Goal: Task Accomplishment & Management: Complete application form

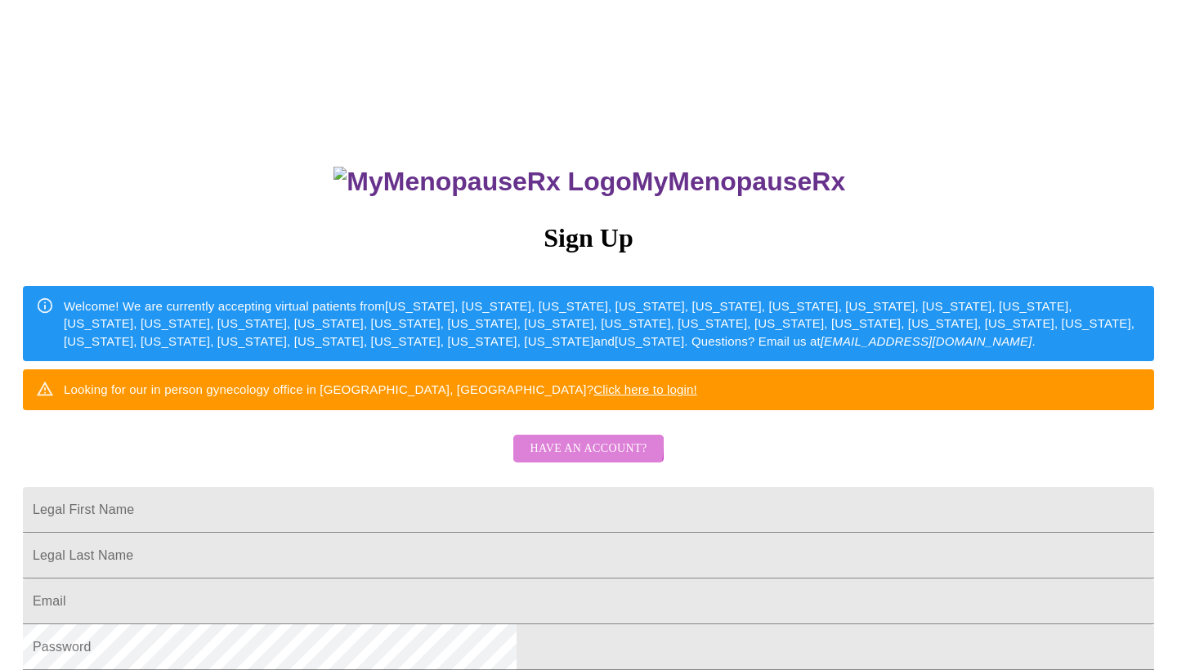
click at [572, 459] on span "Have an account?" at bounding box center [588, 449] width 117 height 20
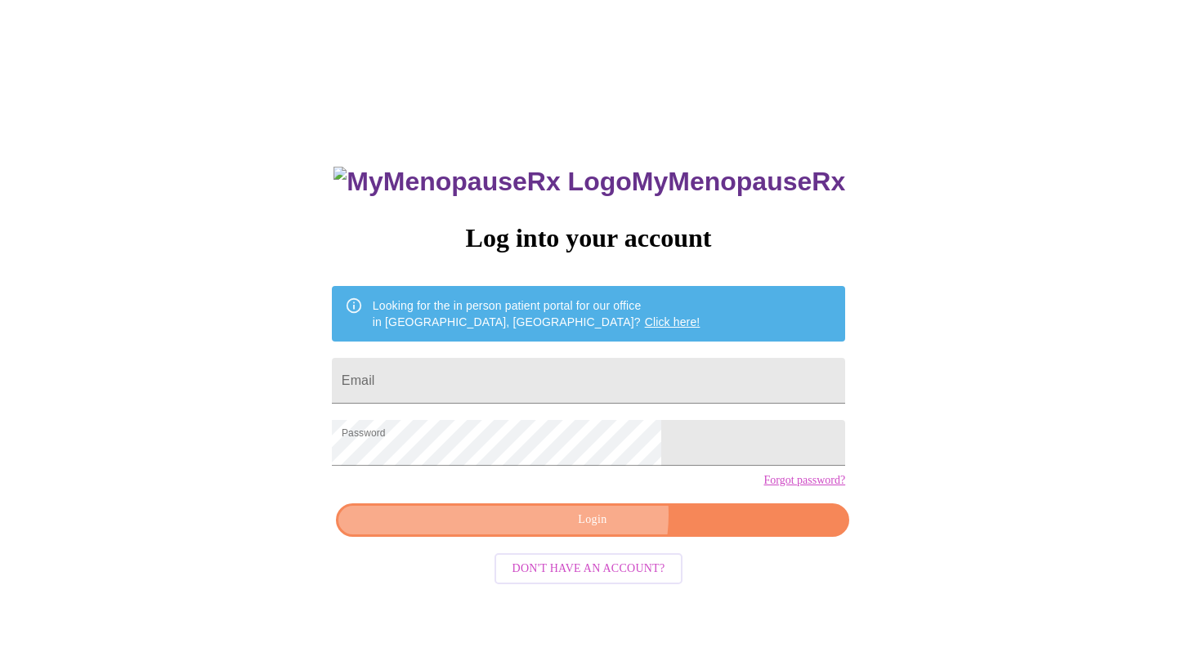
click at [594, 531] on span "Login" at bounding box center [593, 520] width 476 height 20
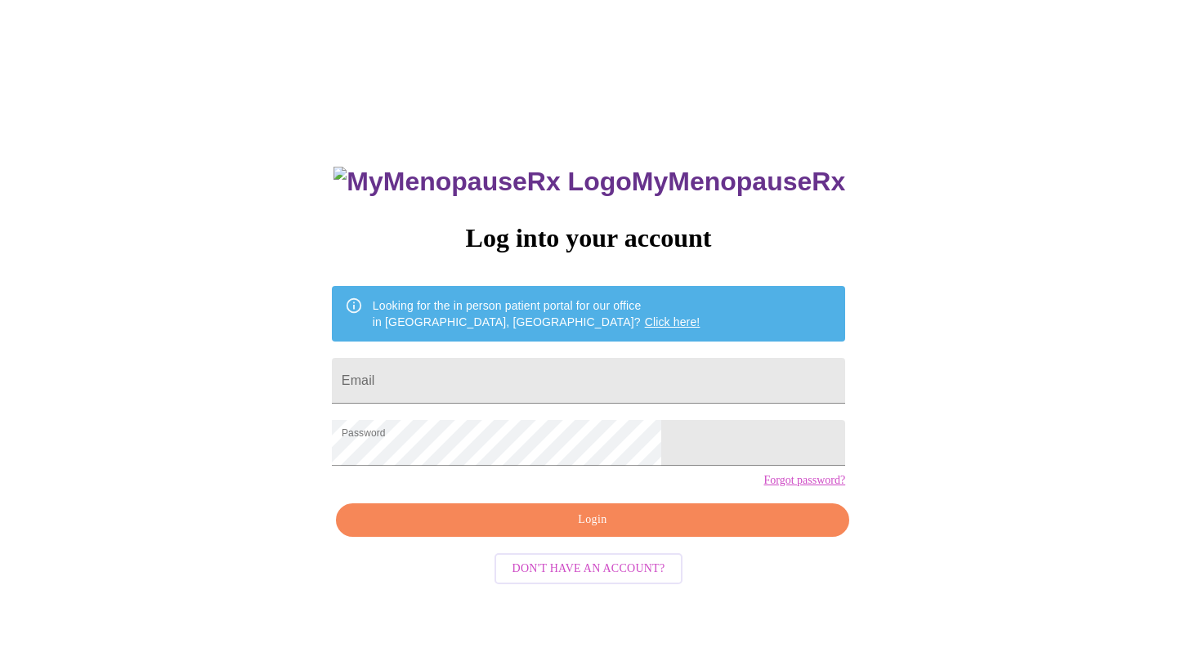
click at [594, 531] on span "Login" at bounding box center [593, 520] width 476 height 20
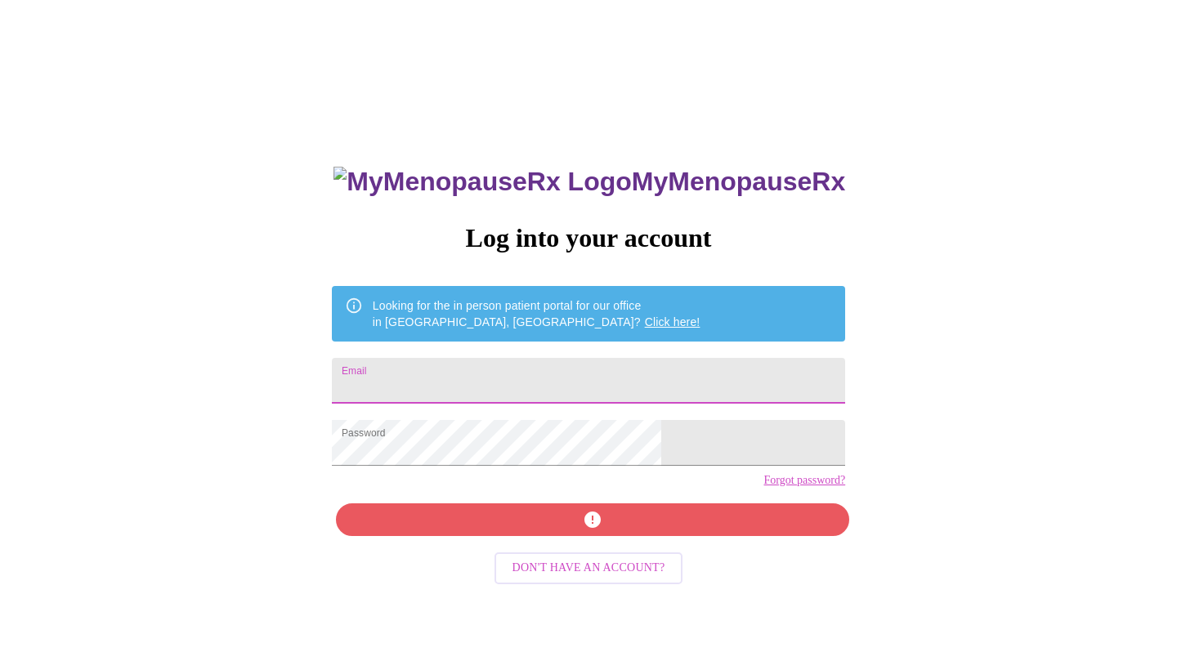
click at [471, 387] on input "Email" at bounding box center [588, 381] width 513 height 46
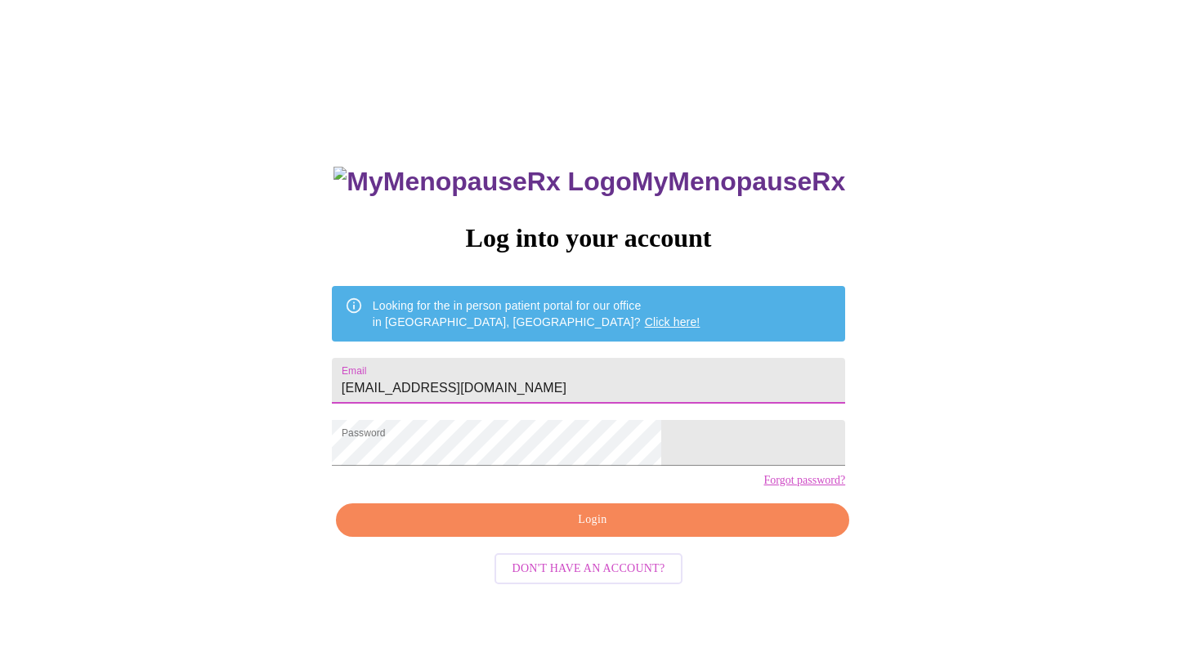
type input "[EMAIL_ADDRESS][DOMAIN_NAME]"
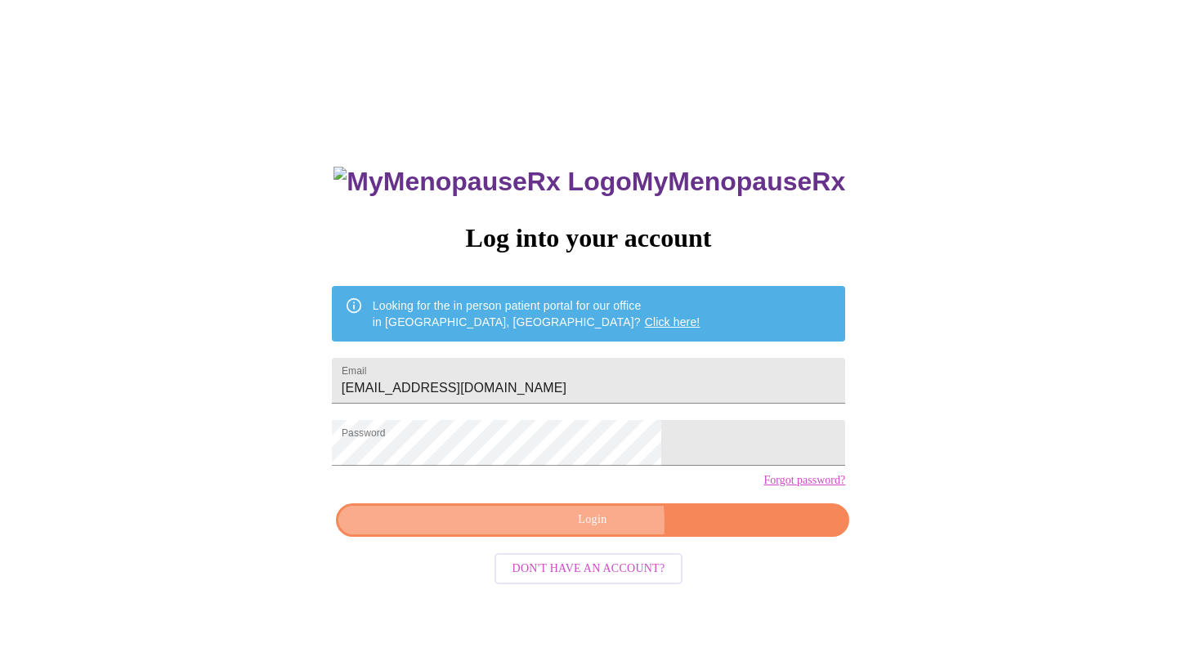
click at [555, 531] on span "Login" at bounding box center [593, 520] width 476 height 20
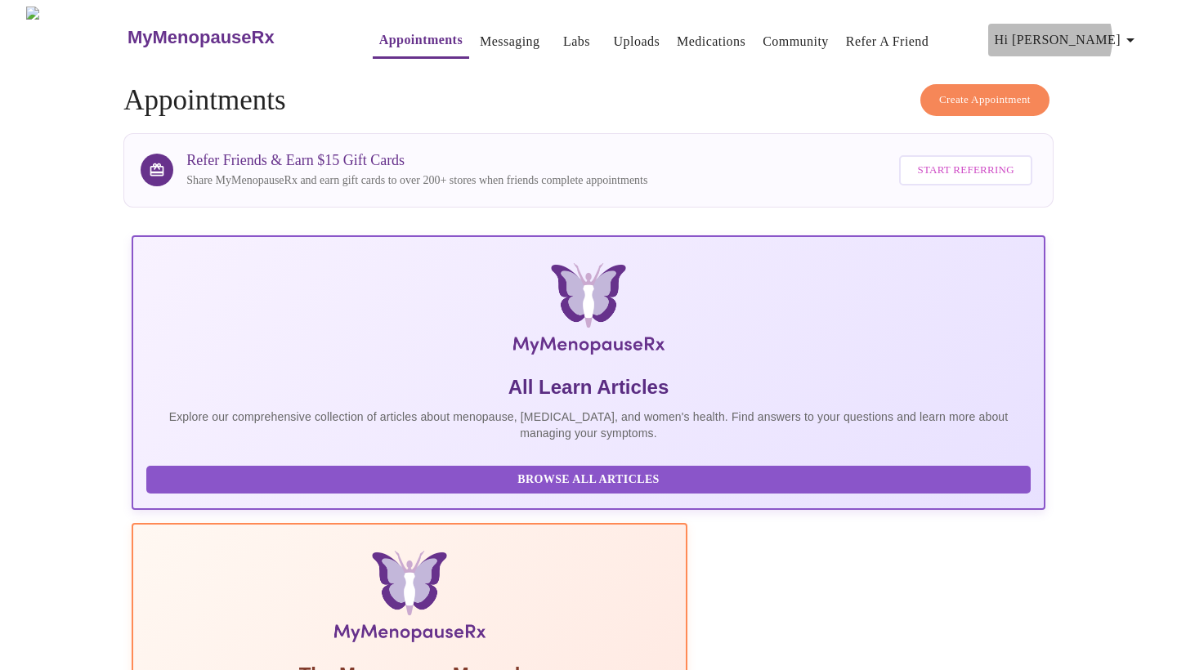
click at [1135, 38] on icon "button" at bounding box center [1130, 40] width 8 height 4
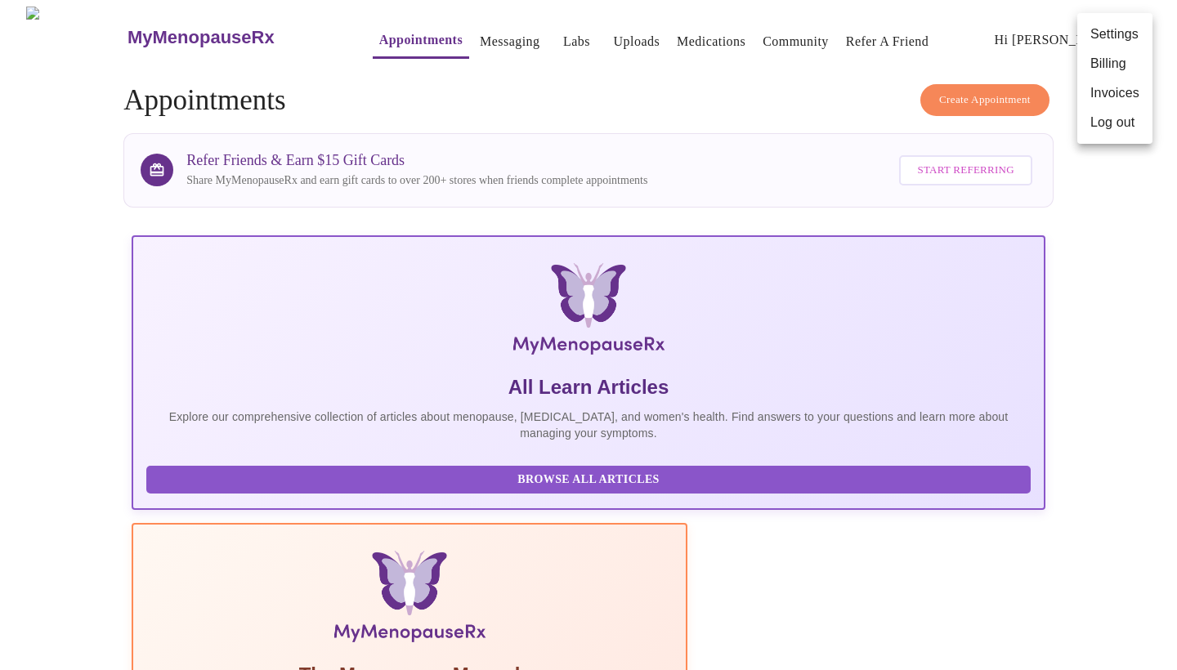
click at [952, 617] on div at bounding box center [588, 335] width 1177 height 670
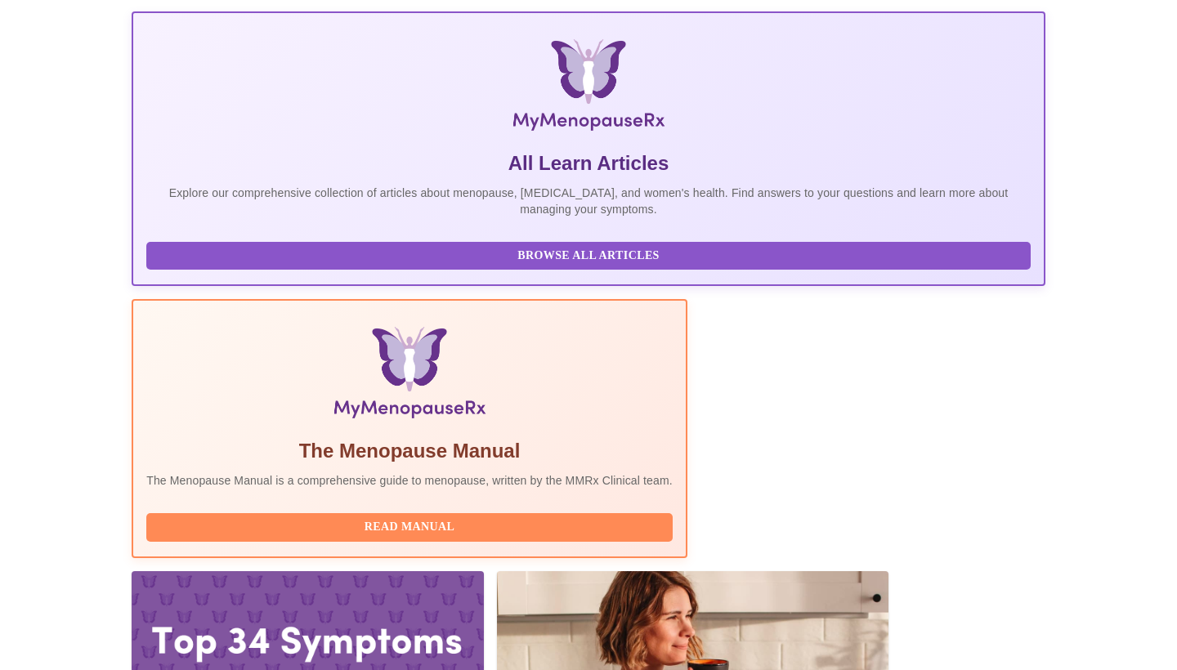
scroll to position [223, 0]
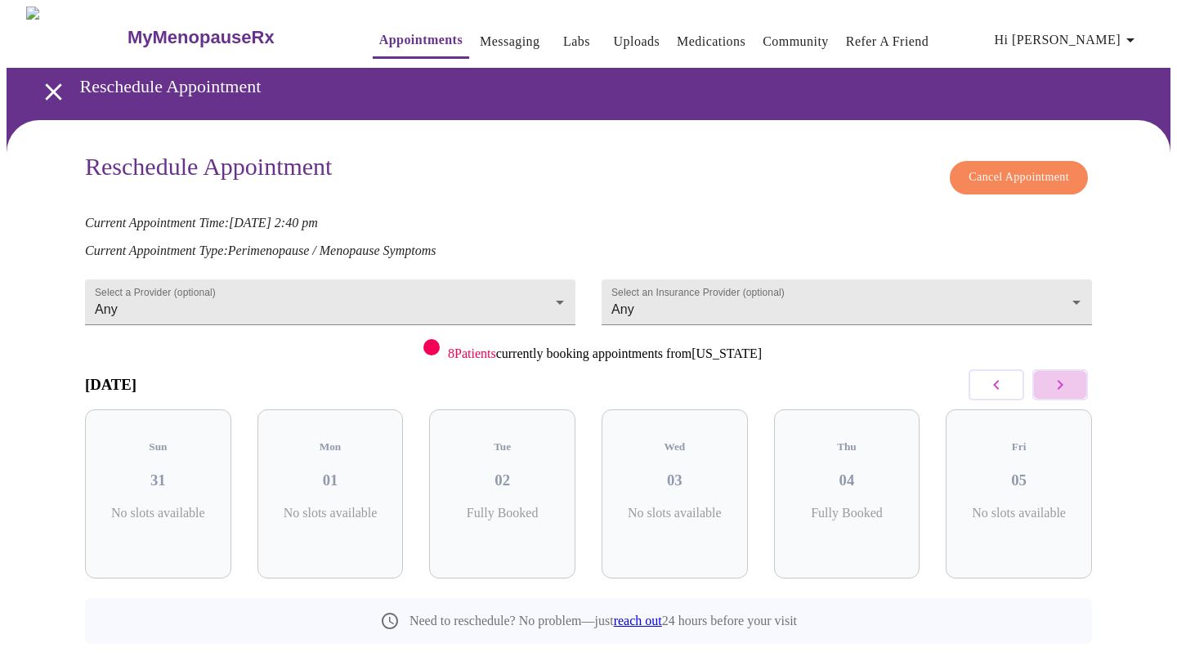
click at [1064, 380] on icon "button" at bounding box center [1060, 385] width 20 height 20
click at [705, 523] on div "Mon 08 1 Slots Left ( 3 Total)" at bounding box center [675, 494] width 146 height 169
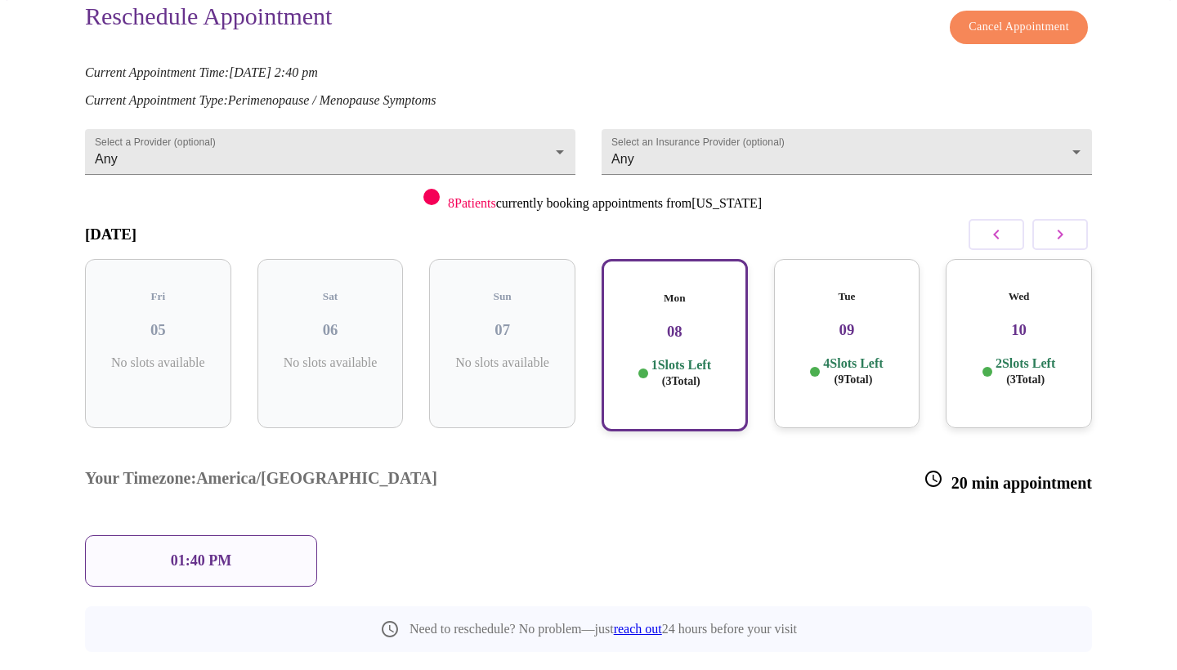
scroll to position [150, 0]
click at [883, 334] on div "Tue 09 4 Slots Left ( 9 Total)" at bounding box center [847, 344] width 146 height 169
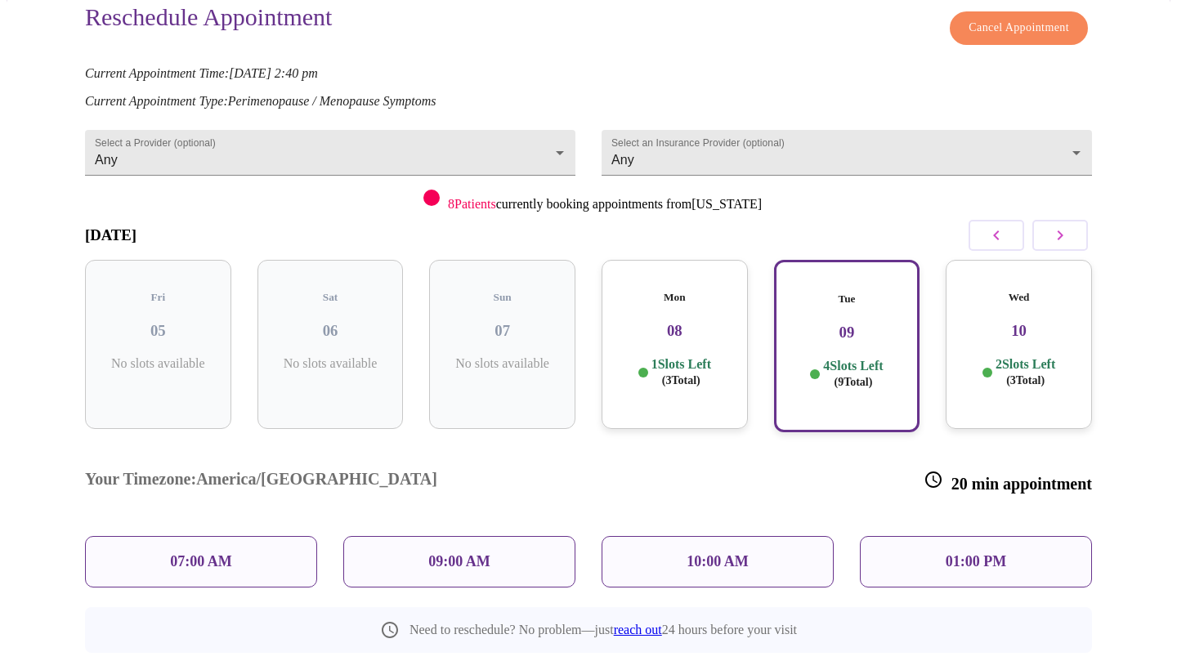
click at [1010, 325] on div "Wed 10 2 Slots Left ( 3 Total)" at bounding box center [1019, 344] width 146 height 169
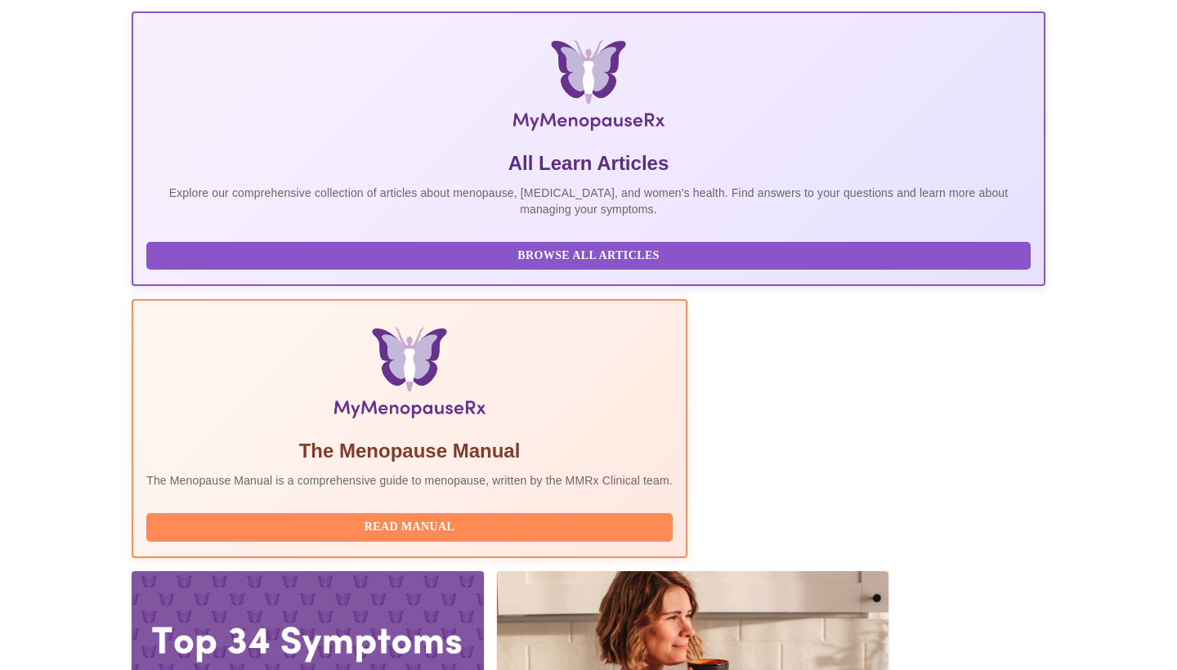
scroll to position [223, 0]
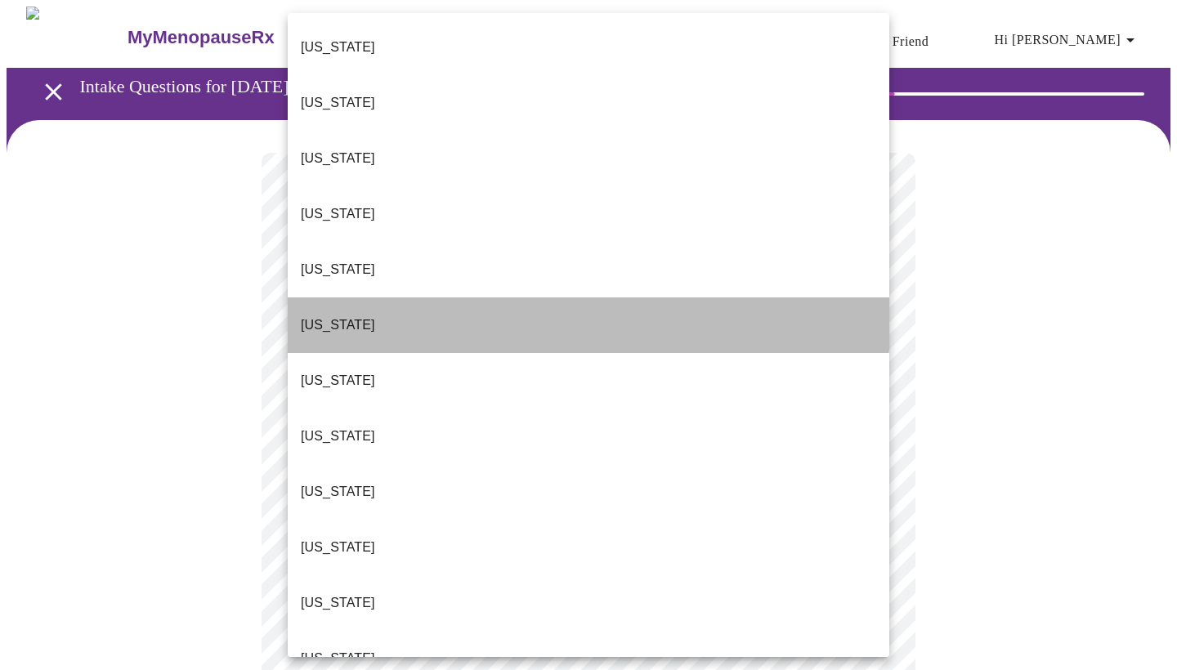
click at [329, 316] on p "Colorado" at bounding box center [338, 326] width 74 height 20
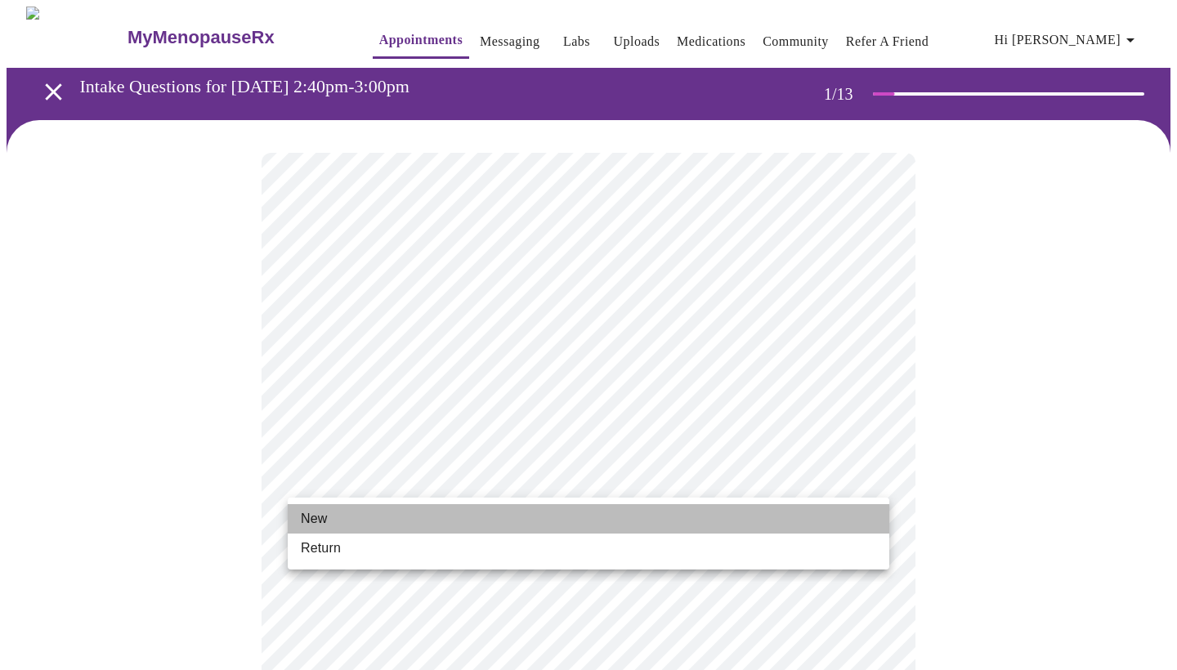
click at [520, 517] on li "New" at bounding box center [589, 518] width 602 height 29
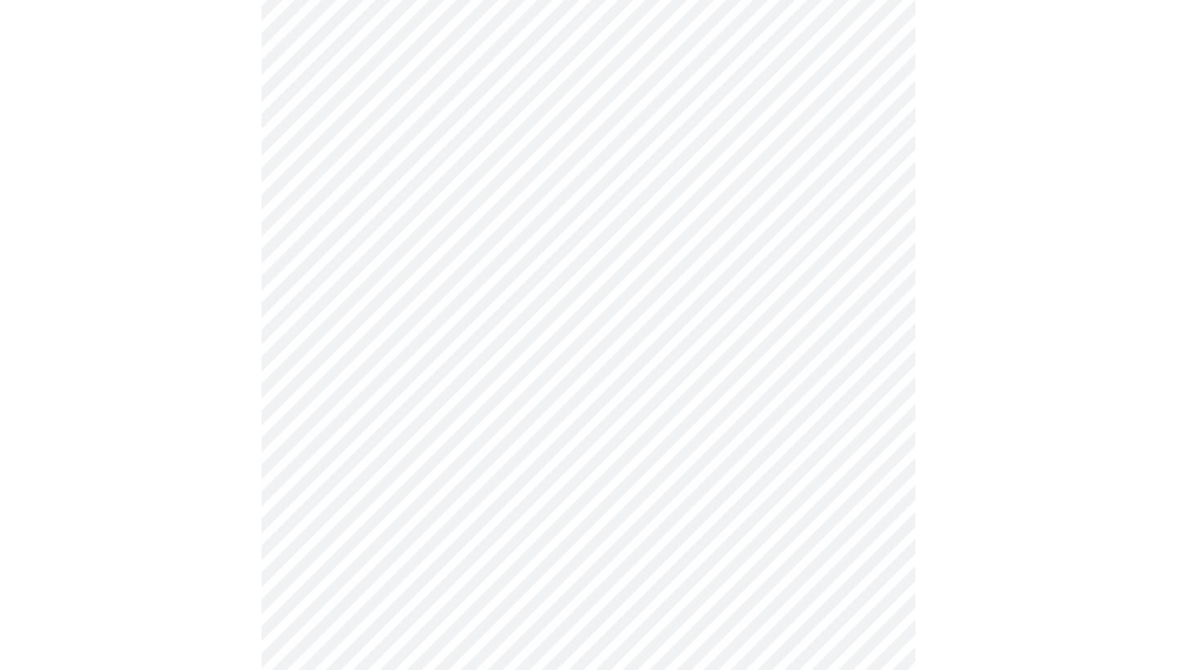
scroll to position [743, 0]
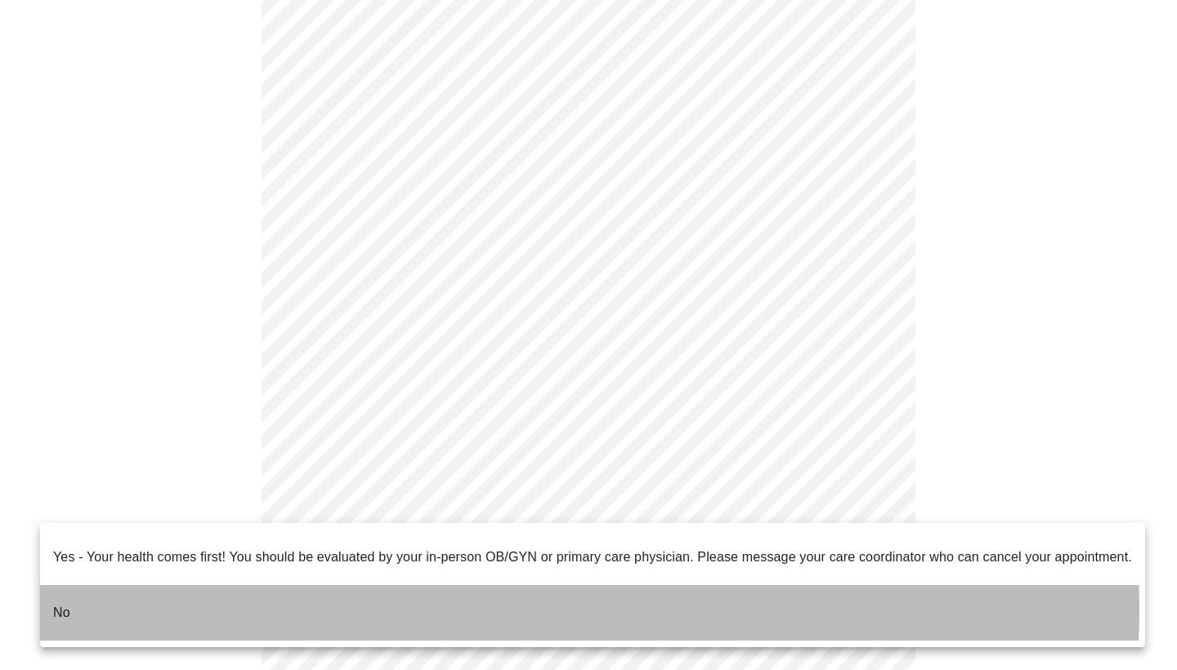
click at [547, 596] on li "No" at bounding box center [592, 613] width 1105 height 56
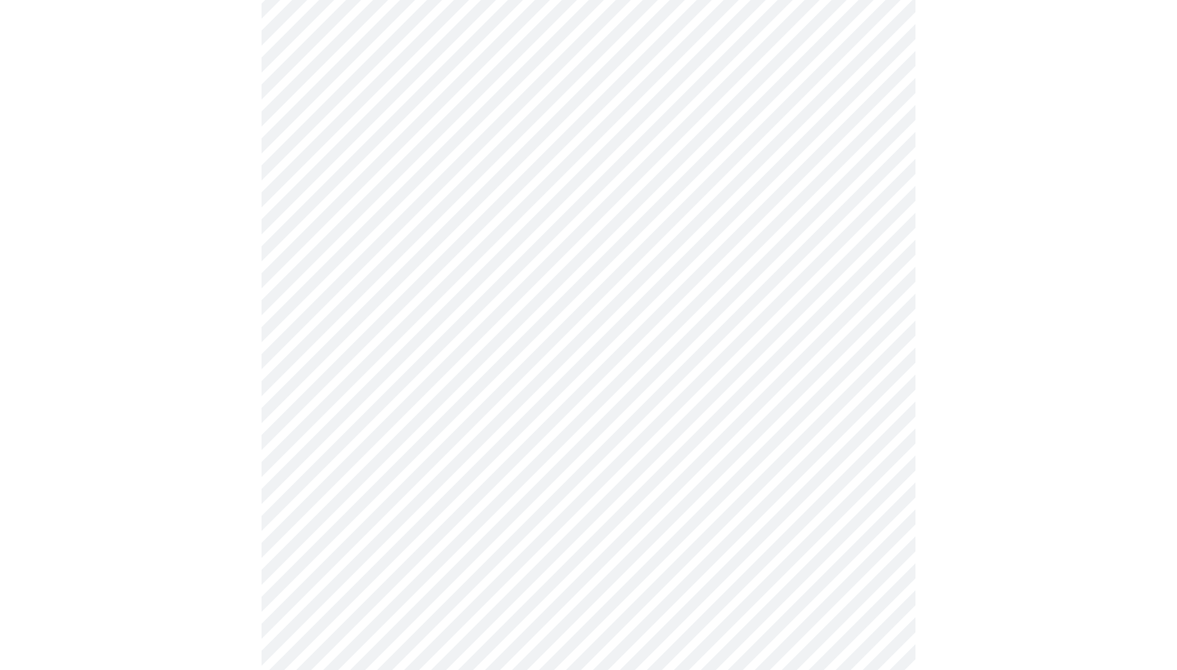
scroll to position [0, 0]
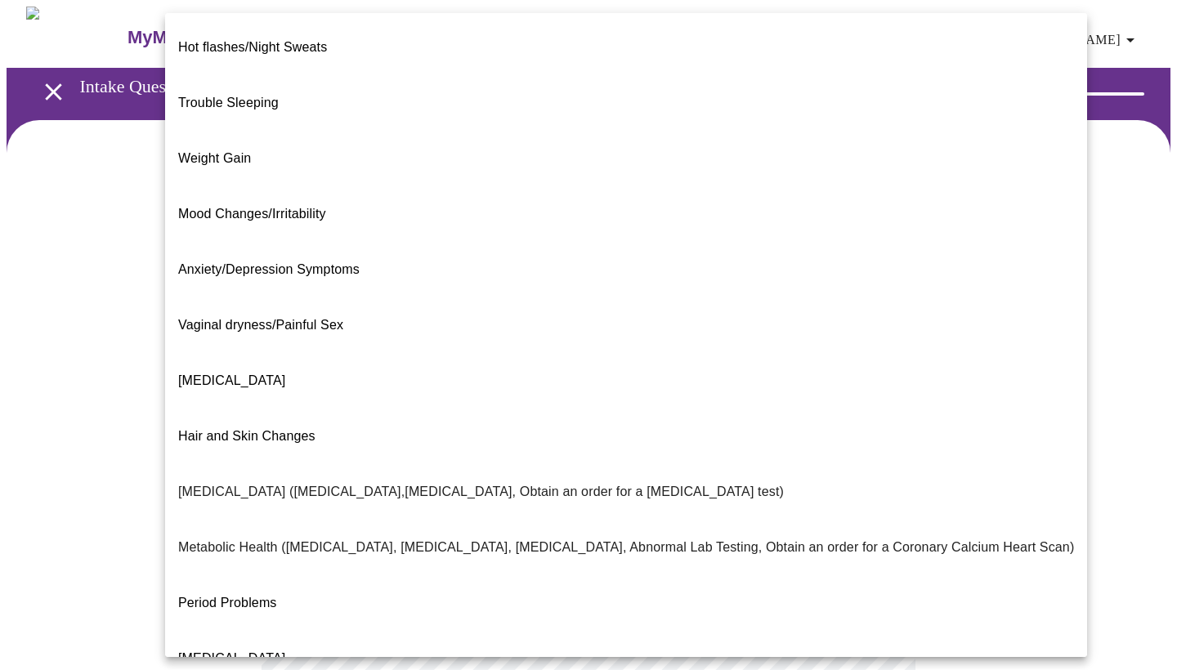
click at [878, 338] on body "MyMenopauseRx Appointments Messaging Labs Uploads Medications Community Refer a…" at bounding box center [589, 497] width 1164 height 980
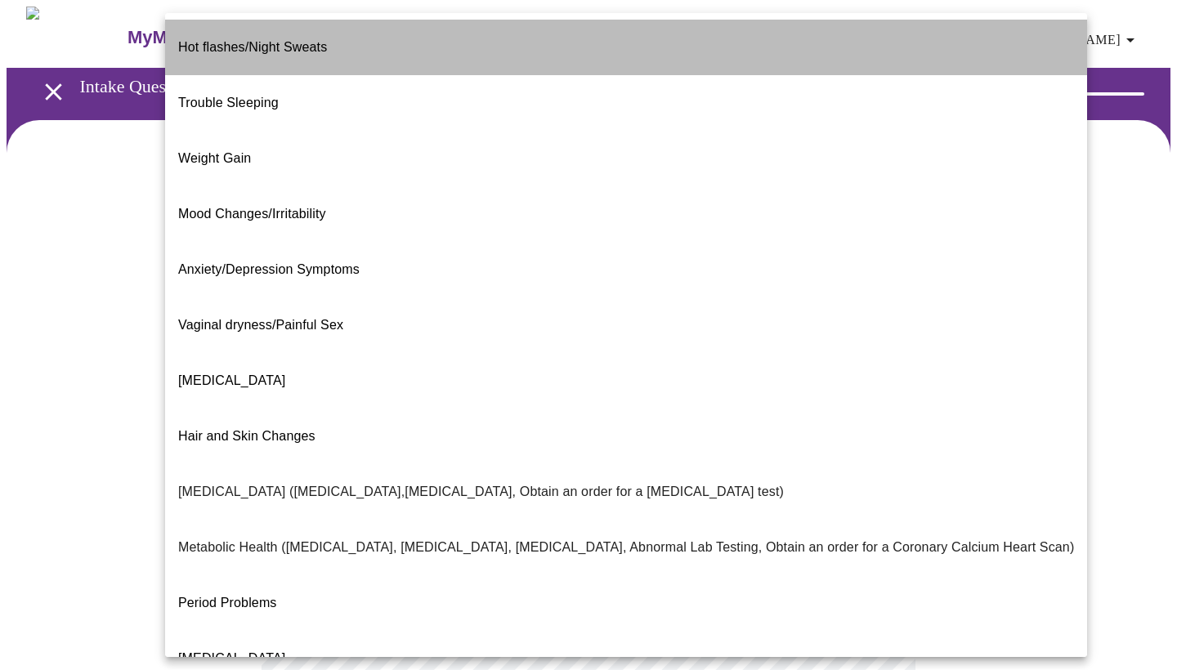
click at [628, 50] on li "Hot flashes/Night Sweats" at bounding box center [626, 48] width 922 height 56
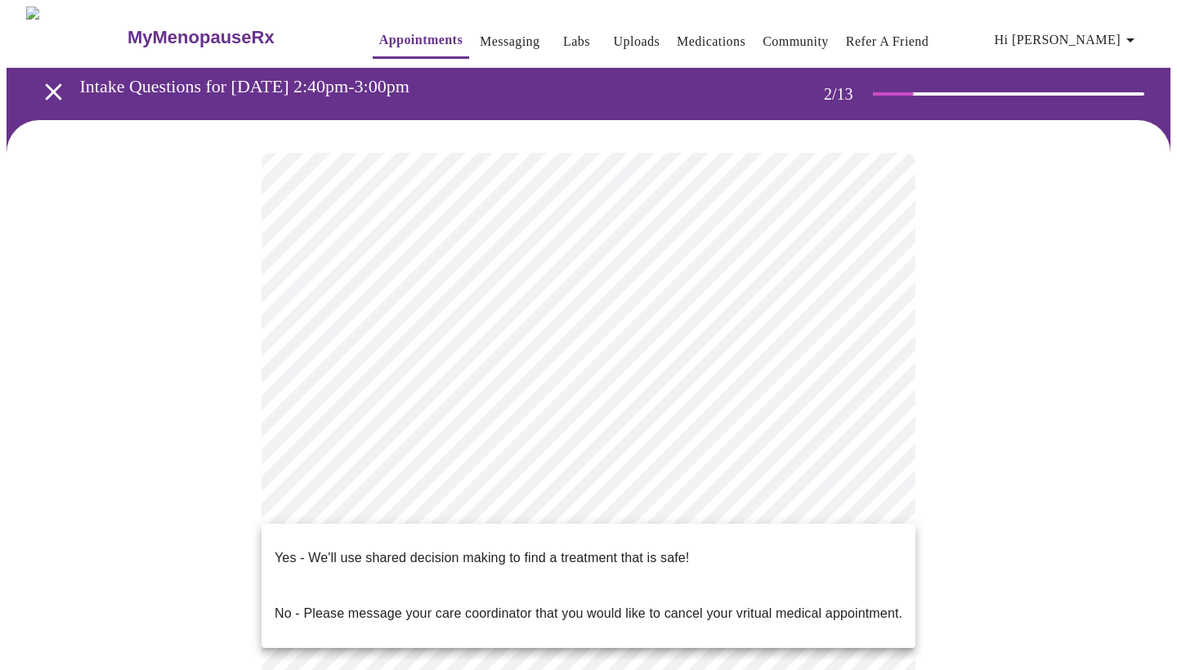
click at [874, 502] on body "MyMenopauseRx Appointments Messaging Labs Uploads Medications Community Refer a…" at bounding box center [589, 492] width 1164 height 971
click at [917, 539] on div at bounding box center [588, 335] width 1177 height 670
click at [871, 497] on body "MyMenopauseRx Appointments Messaging Labs Uploads Medications Community Refer a…" at bounding box center [589, 492] width 1164 height 971
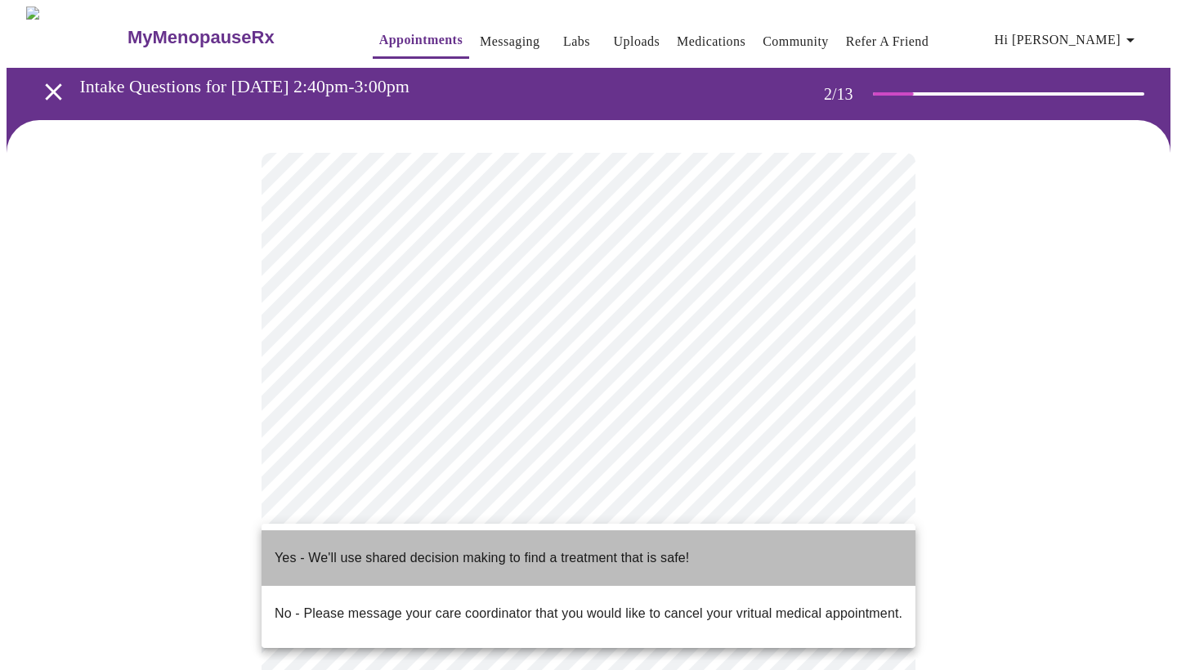
click at [680, 549] on p "Yes - We'll use shared decision making to find a treatment that is safe!" at bounding box center [482, 559] width 414 height 20
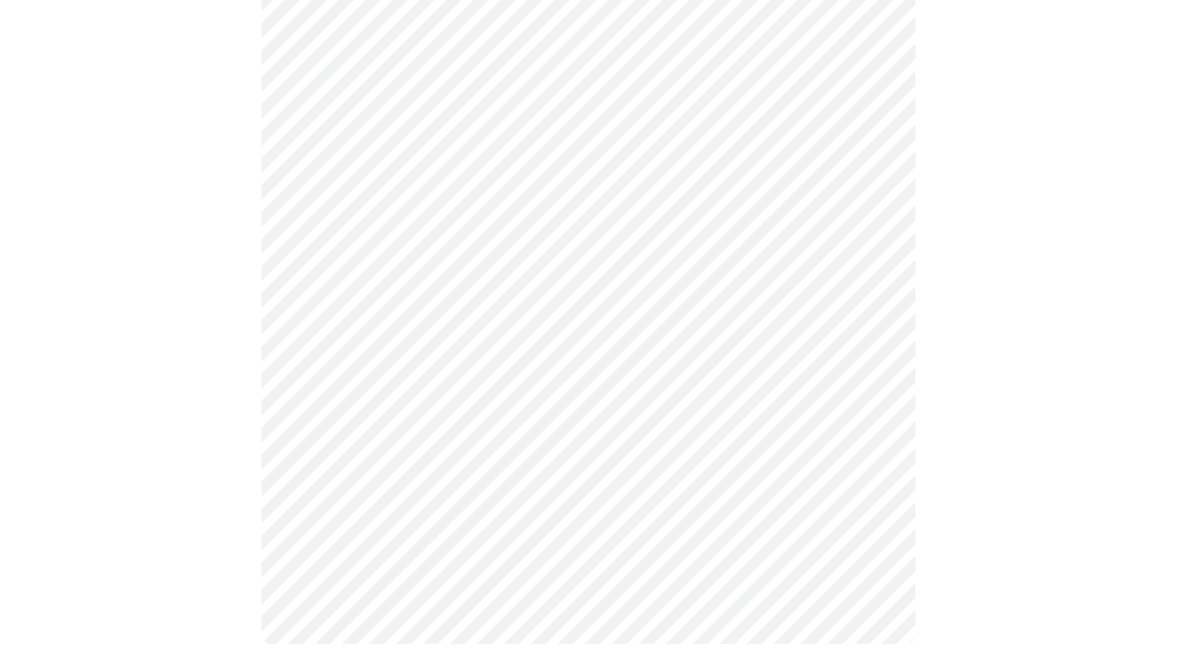
scroll to position [257, 0]
